Goal: Task Accomplishment & Management: Manage account settings

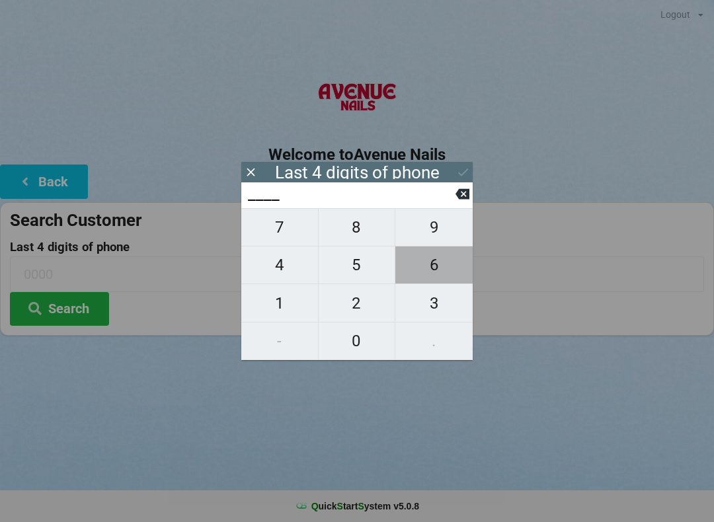
click at [432, 259] on span "6" at bounding box center [433, 265] width 77 height 28
type input "6___"
click at [363, 301] on span "2" at bounding box center [357, 304] width 77 height 28
type input "62__"
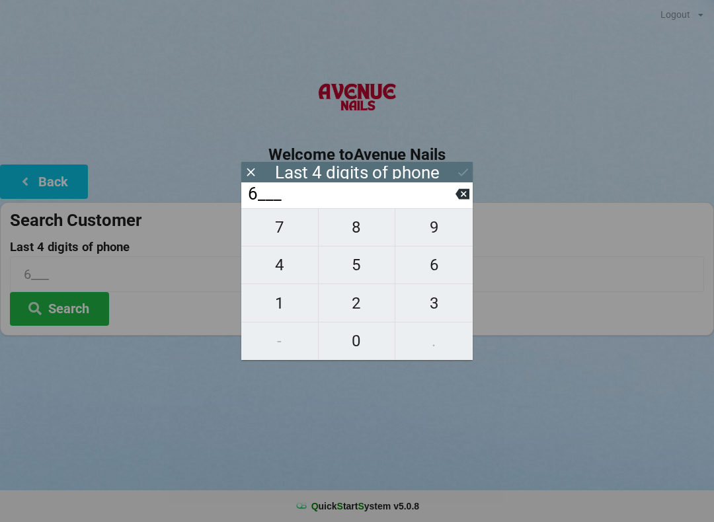
type input "62__"
click at [289, 205] on input "62__" at bounding box center [351, 194] width 209 height 21
click at [284, 234] on span "7" at bounding box center [279, 228] width 77 height 28
type input "627_"
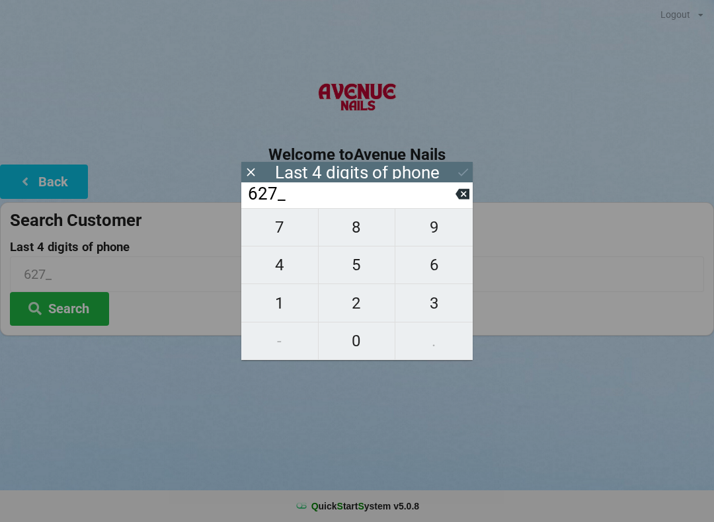
click at [294, 267] on span "4" at bounding box center [279, 265] width 77 height 28
type input "6274"
click at [428, 168] on div "Last 4 digits of phone" at bounding box center [357, 172] width 165 height 13
click at [447, 173] on div "Last 4 digits of phone" at bounding box center [356, 172] width 231 height 20
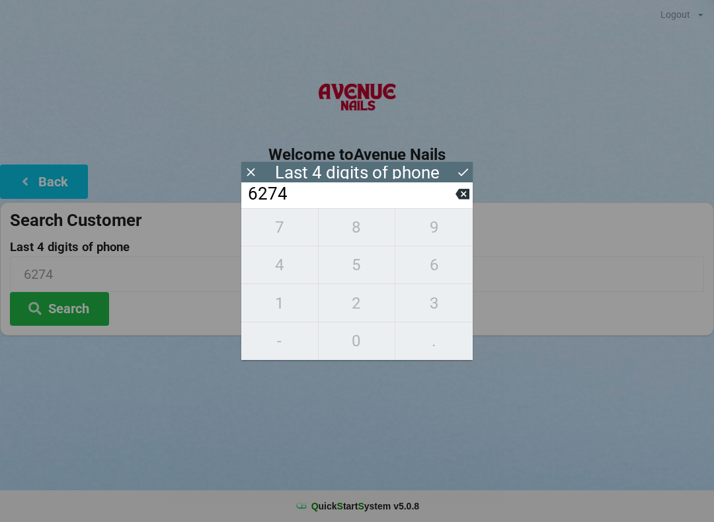
click at [431, 175] on div "Last 4 digits of phone" at bounding box center [357, 172] width 165 height 13
click at [334, 165] on div "Last 4 digits of phone" at bounding box center [356, 172] width 231 height 20
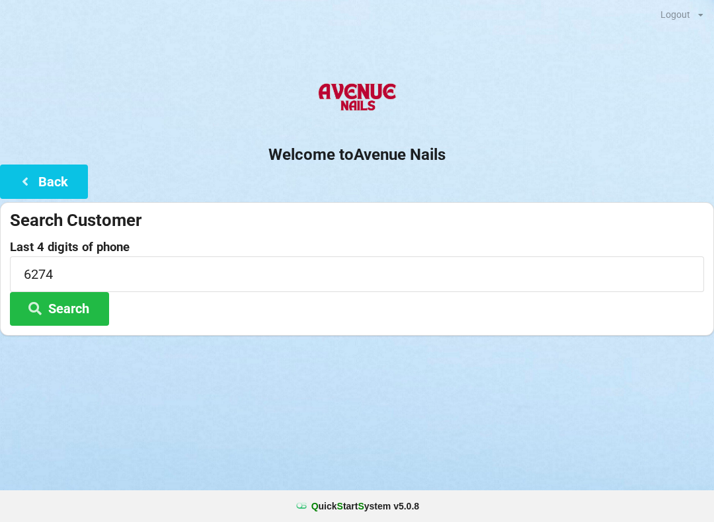
click at [70, 304] on button "Search" at bounding box center [59, 309] width 99 height 34
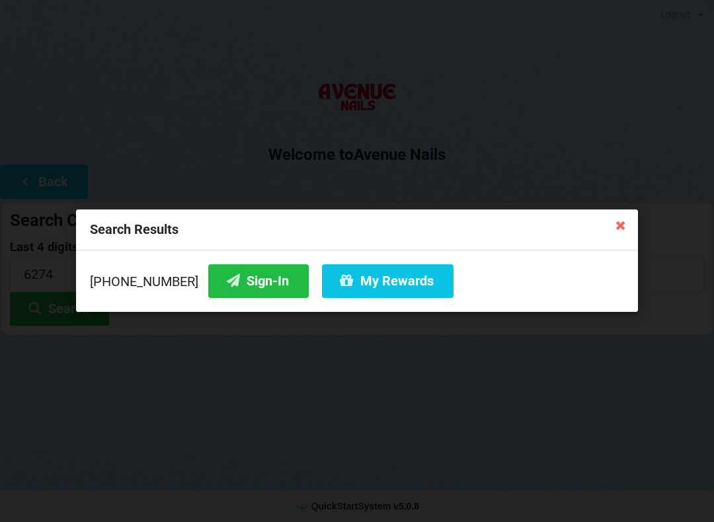
click at [384, 288] on button "My Rewards" at bounding box center [388, 282] width 132 height 34
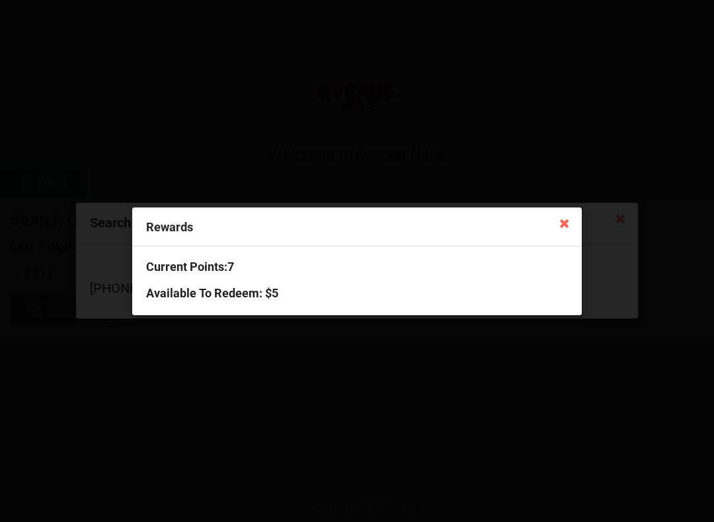
click at [226, 294] on h3 "Available To Redeem : $5" at bounding box center [357, 293] width 422 height 15
click at [229, 286] on h3 "Available To Redeem : $5" at bounding box center [357, 293] width 422 height 15
click at [192, 220] on div "Rewards" at bounding box center [357, 227] width 450 height 39
click at [567, 224] on icon at bounding box center [564, 222] width 21 height 21
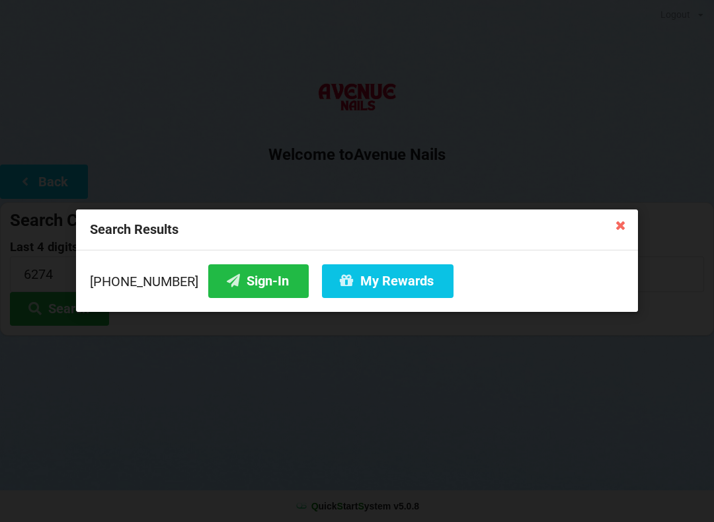
click at [237, 273] on button "Sign-In" at bounding box center [258, 282] width 101 height 34
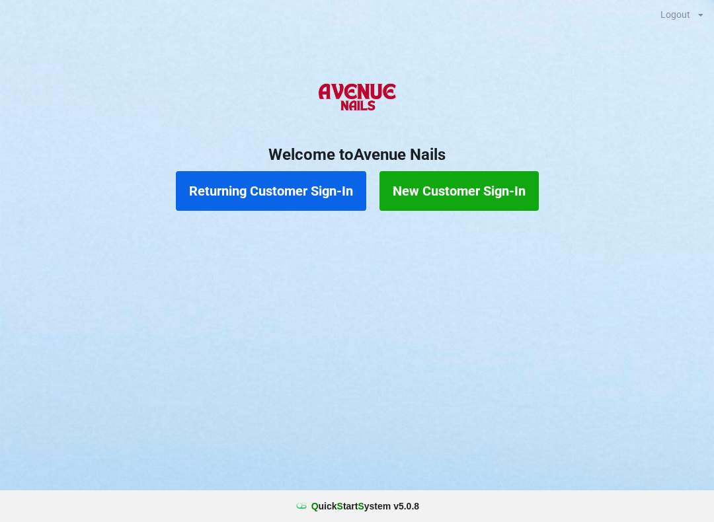
click at [233, 185] on button "Returning Customer Sign-In" at bounding box center [271, 191] width 190 height 40
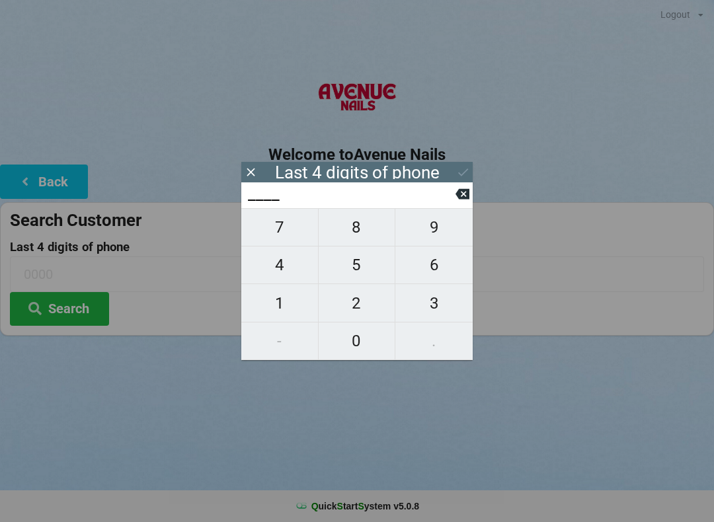
click at [423, 225] on span "9" at bounding box center [433, 228] width 77 height 28
type input "9___"
click at [284, 305] on span "1" at bounding box center [279, 304] width 77 height 28
type input "91__"
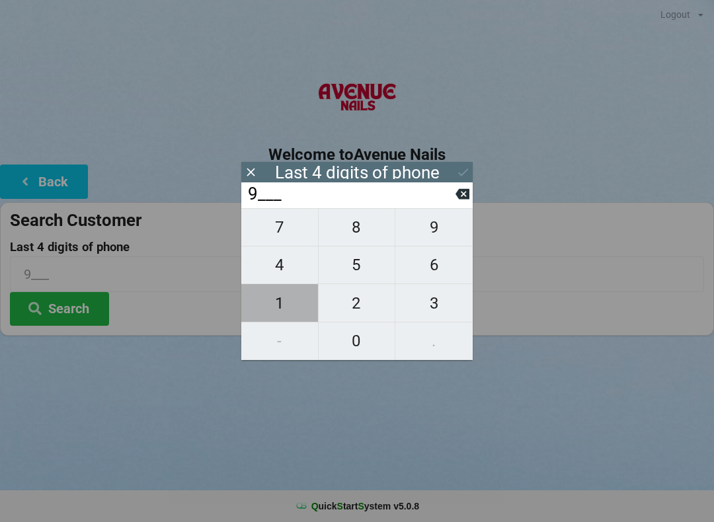
type input "91__"
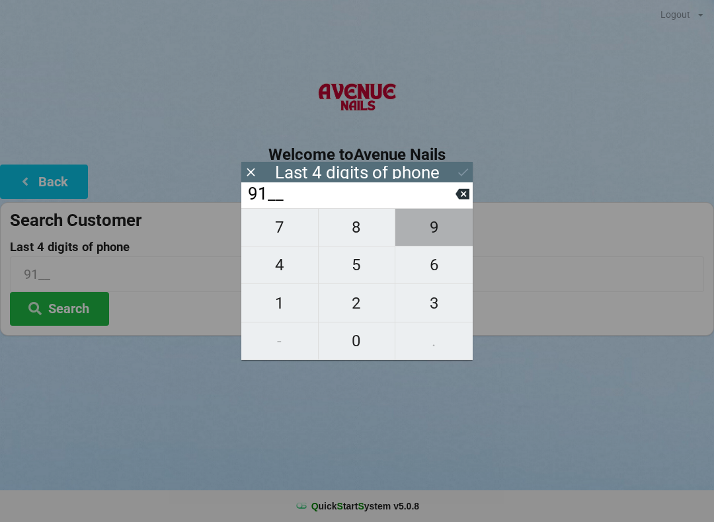
click at [434, 225] on span "9" at bounding box center [433, 228] width 77 height 28
type input "919_"
click at [59, 193] on button "Back" at bounding box center [44, 182] width 88 height 34
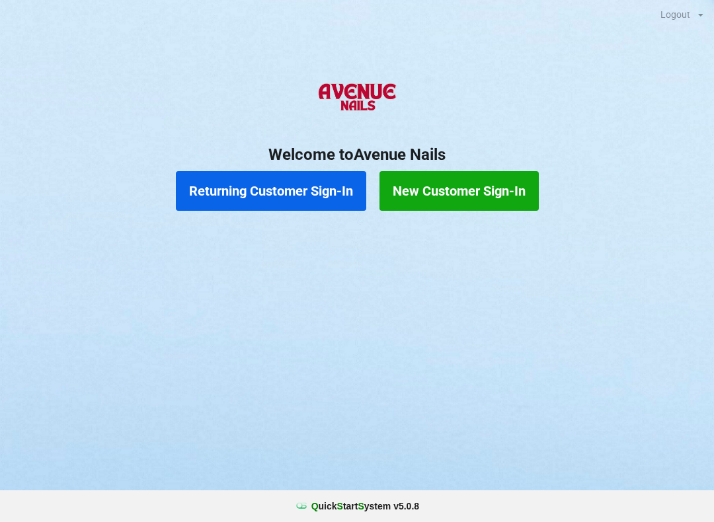
click at [216, 184] on button "Returning Customer Sign-In" at bounding box center [271, 191] width 190 height 40
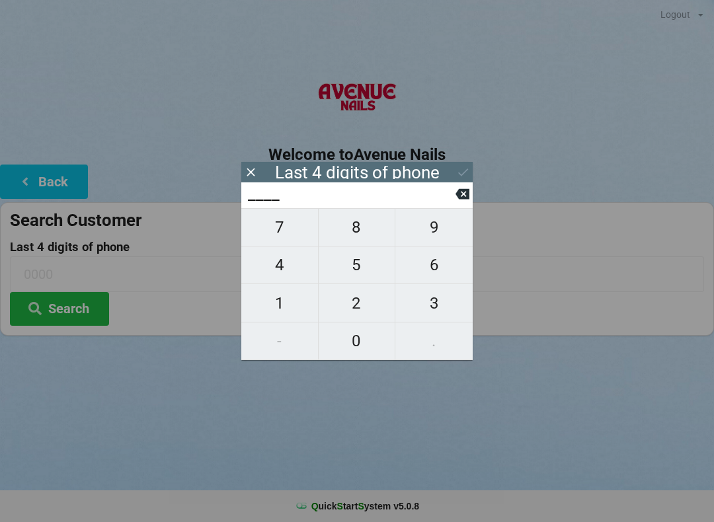
click at [419, 231] on span "9" at bounding box center [433, 228] width 77 height 28
type input "9___"
click at [437, 241] on span "9" at bounding box center [433, 228] width 77 height 28
type input "99__"
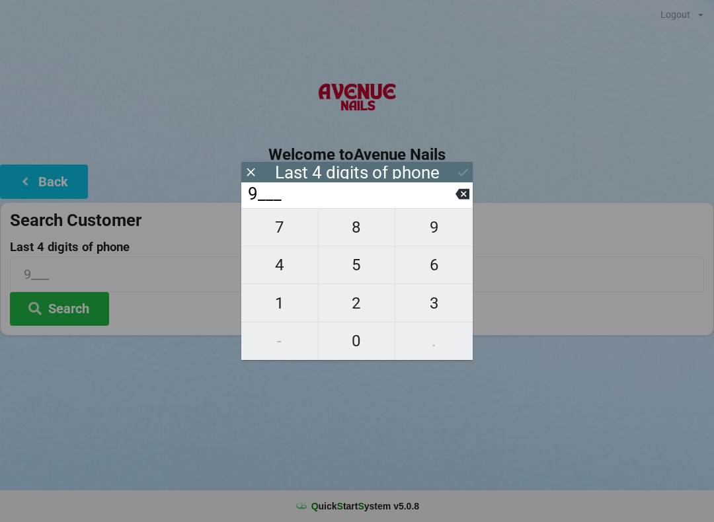
type input "99__"
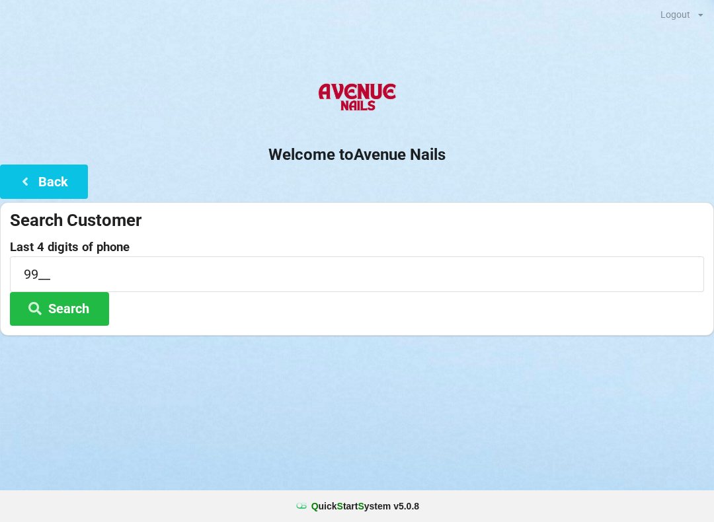
click at [56, 185] on button "Back" at bounding box center [44, 182] width 88 height 34
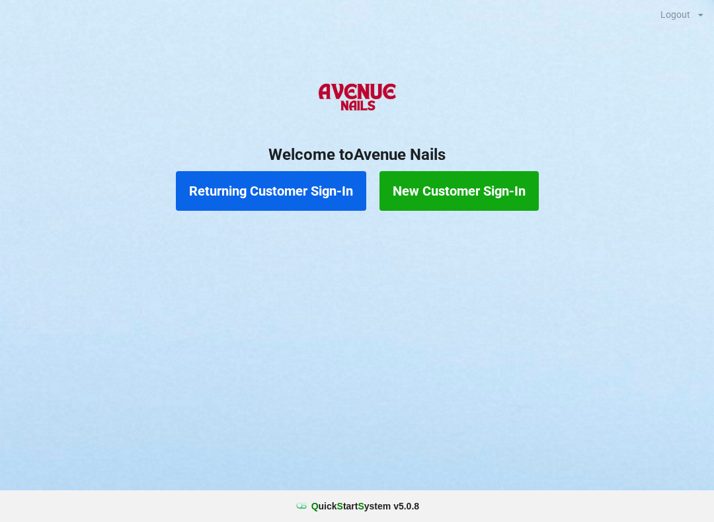
click at [230, 198] on button "Returning Customer Sign-In" at bounding box center [271, 191] width 190 height 40
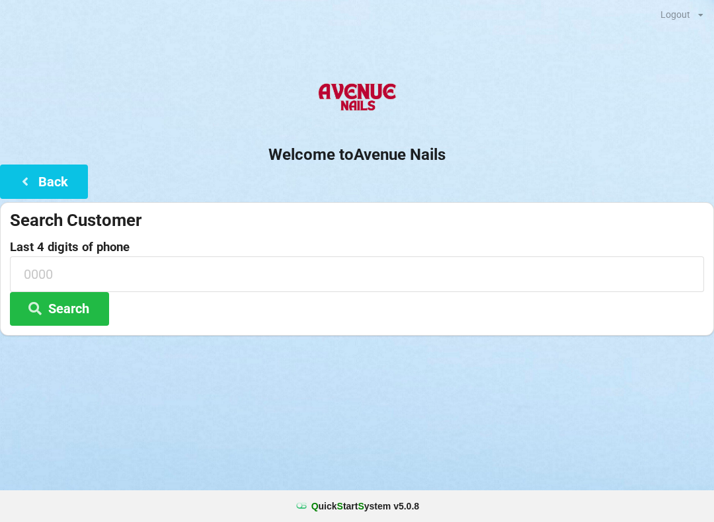
click at [47, 179] on button "Back" at bounding box center [44, 182] width 88 height 34
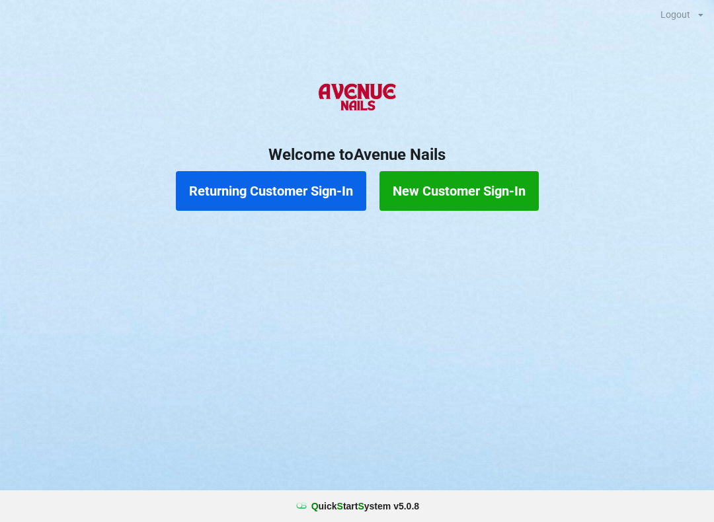
click at [224, 209] on button "Returning Customer Sign-In" at bounding box center [271, 191] width 190 height 40
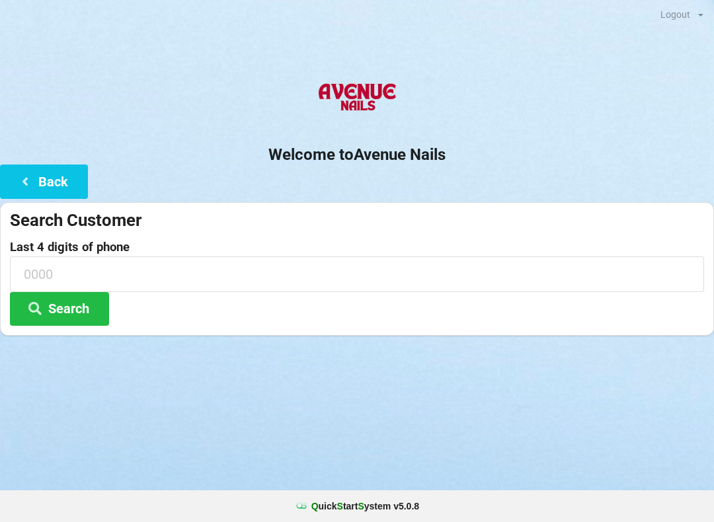
click at [54, 313] on button "Search" at bounding box center [59, 309] width 99 height 34
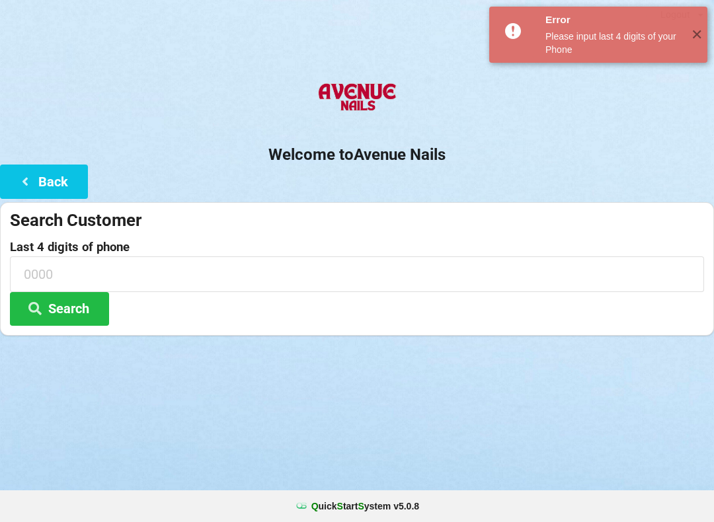
click at [32, 179] on icon at bounding box center [25, 180] width 16 height 11
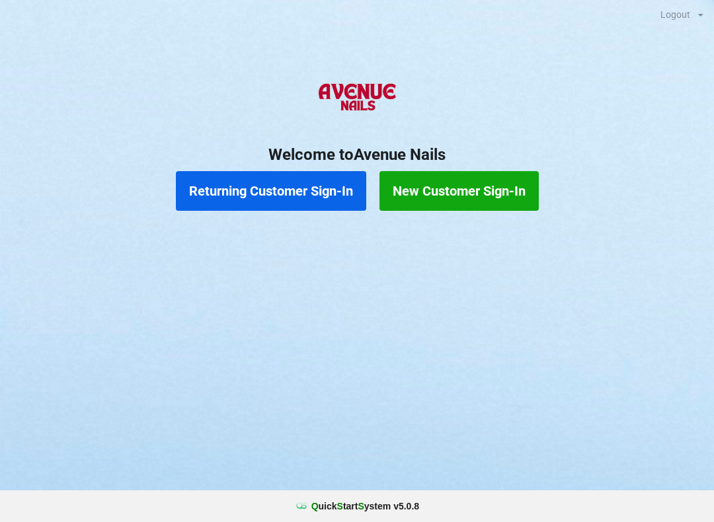
click at [264, 182] on button "Returning Customer Sign-In" at bounding box center [271, 191] width 190 height 40
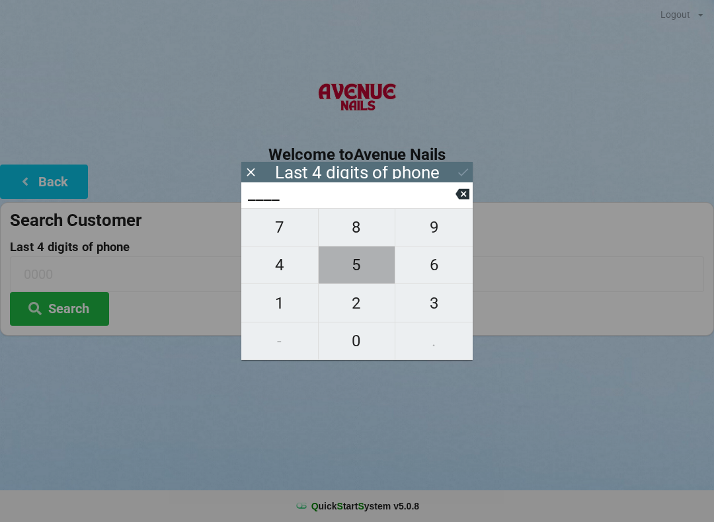
click at [366, 270] on span "5" at bounding box center [357, 265] width 77 height 28
type input "5___"
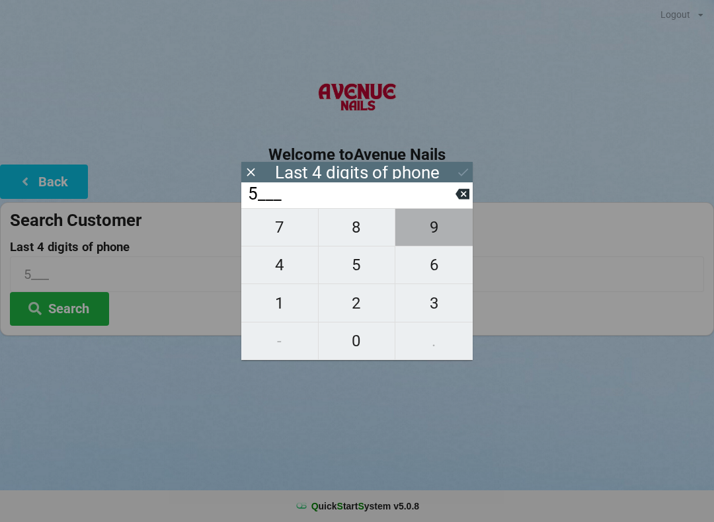
click at [437, 235] on span "9" at bounding box center [433, 228] width 77 height 28
type input "59__"
click at [277, 305] on span "1" at bounding box center [279, 304] width 77 height 28
type input "591_"
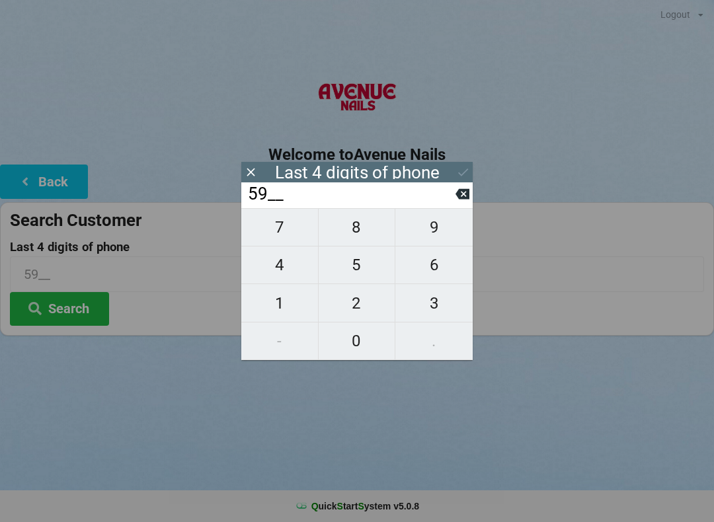
type input "591_"
click at [442, 238] on span "9" at bounding box center [433, 228] width 77 height 28
type input "5919"
click at [465, 175] on icon at bounding box center [463, 172] width 14 height 14
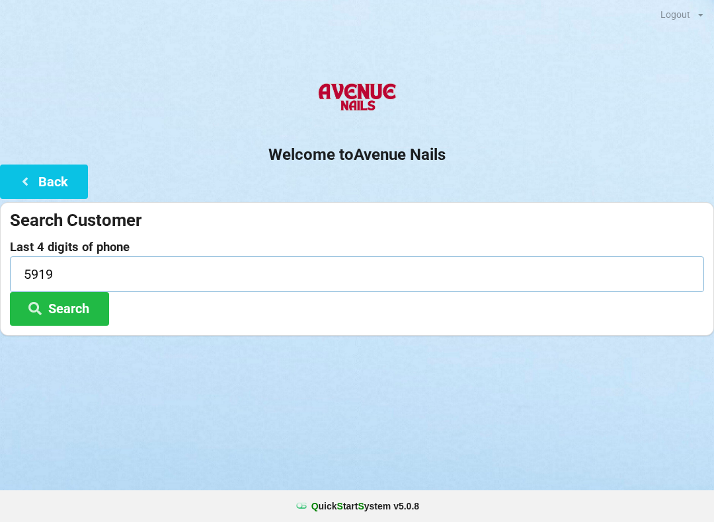
click at [242, 257] on input "5919" at bounding box center [357, 274] width 694 height 35
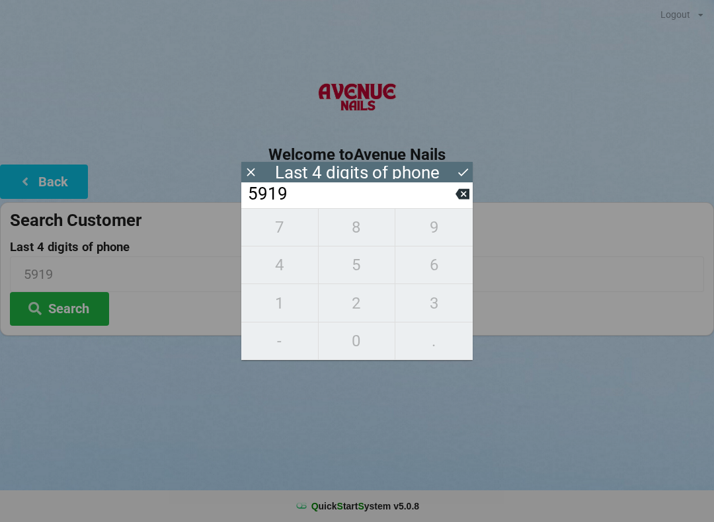
click at [456, 193] on icon at bounding box center [463, 194] width 14 height 14
click at [440, 200] on input "59__" at bounding box center [351, 194] width 209 height 21
click at [444, 196] on input "59__" at bounding box center [351, 194] width 209 height 21
click at [454, 183] on div "59__" at bounding box center [356, 196] width 231 height 26
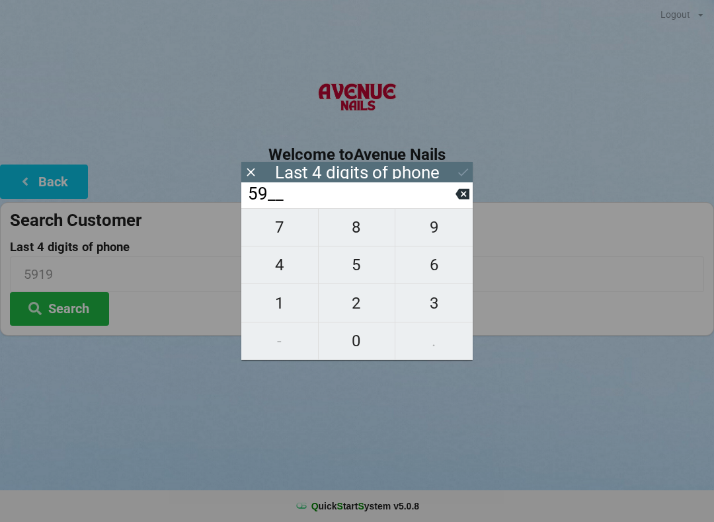
click at [447, 196] on input "59__" at bounding box center [351, 194] width 209 height 21
click at [460, 191] on icon at bounding box center [463, 194] width 14 height 14
click at [464, 199] on icon at bounding box center [463, 194] width 14 height 14
type input "____"
click at [362, 341] on span "0" at bounding box center [357, 341] width 77 height 28
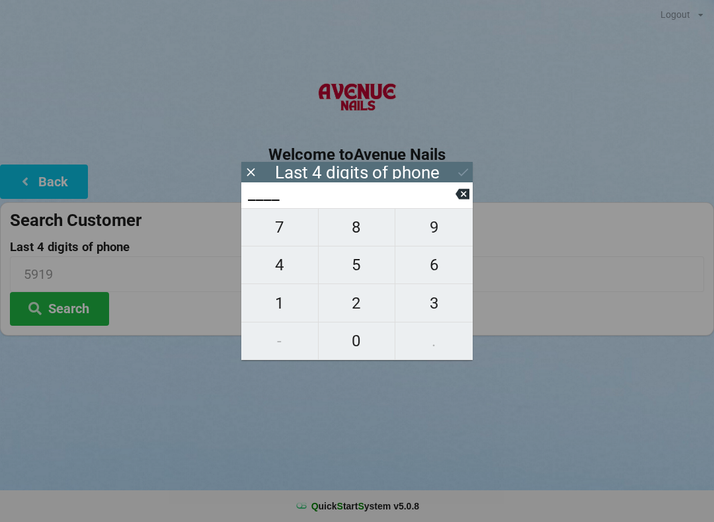
type input "0___"
click at [439, 259] on span "6" at bounding box center [433, 265] width 77 height 28
type input "06__"
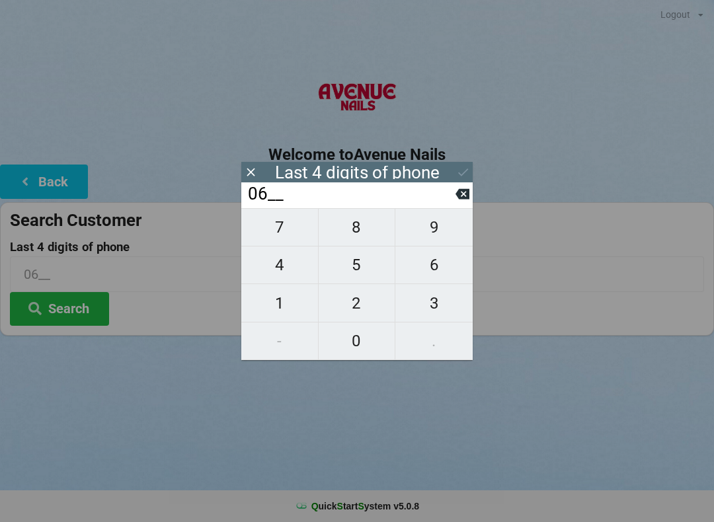
click at [360, 345] on span "0" at bounding box center [357, 341] width 77 height 28
type input "060_"
click at [429, 268] on span "6" at bounding box center [433, 265] width 77 height 28
type input "0606"
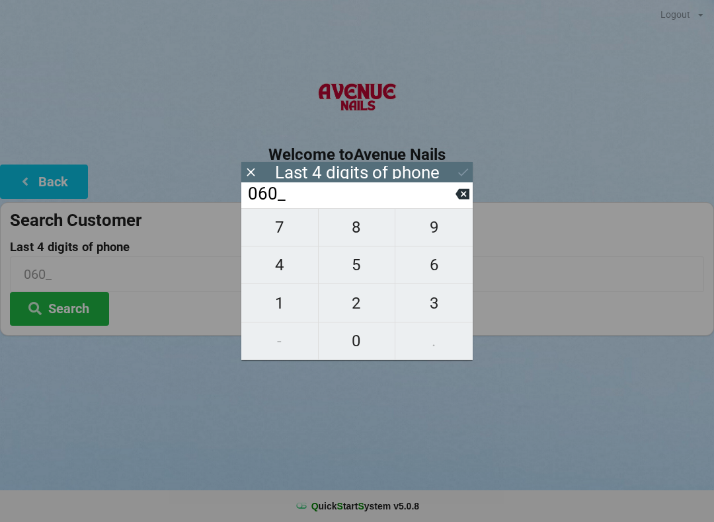
type input "0606"
click at [462, 164] on button at bounding box center [463, 172] width 14 height 18
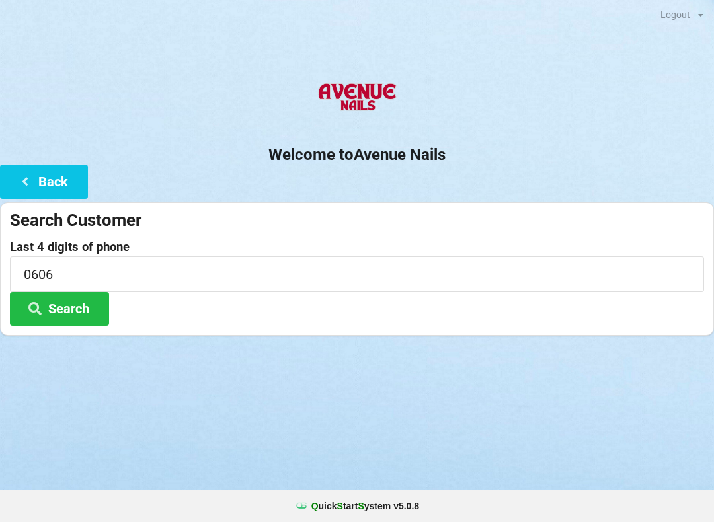
click at [79, 312] on button "Search" at bounding box center [59, 309] width 99 height 34
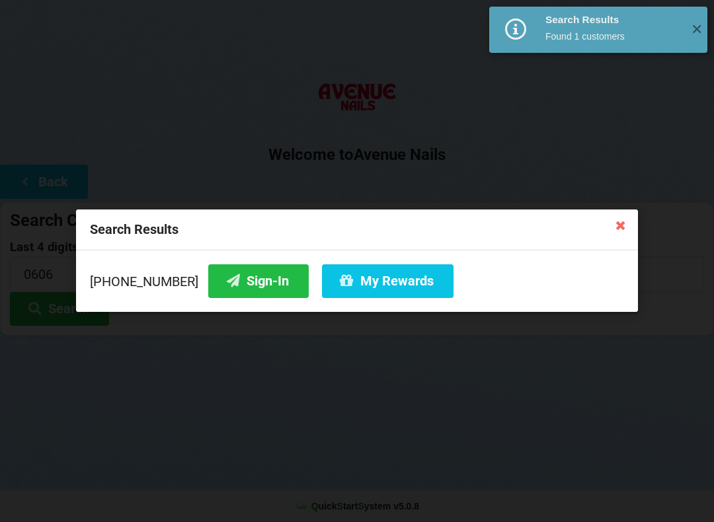
click at [234, 272] on button "Sign-In" at bounding box center [258, 282] width 101 height 34
